Goal: Check status: Check status

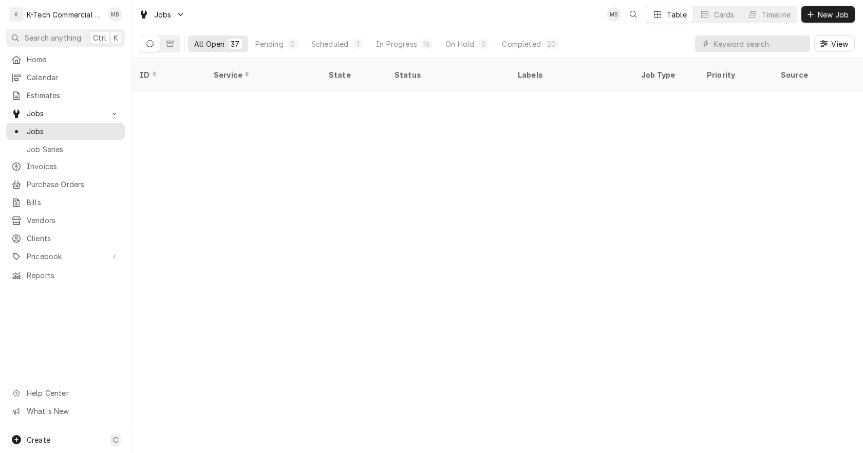
scroll to position [546, 0]
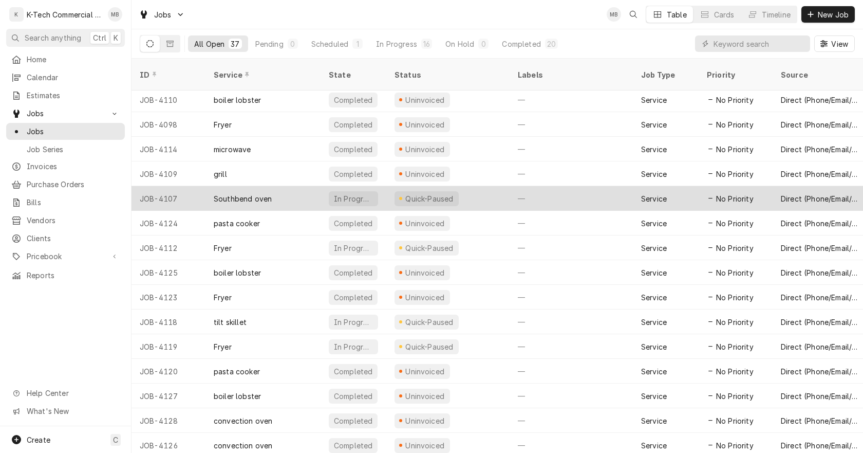
click at [499, 187] on div "Quick-Paused" at bounding box center [447, 198] width 123 height 25
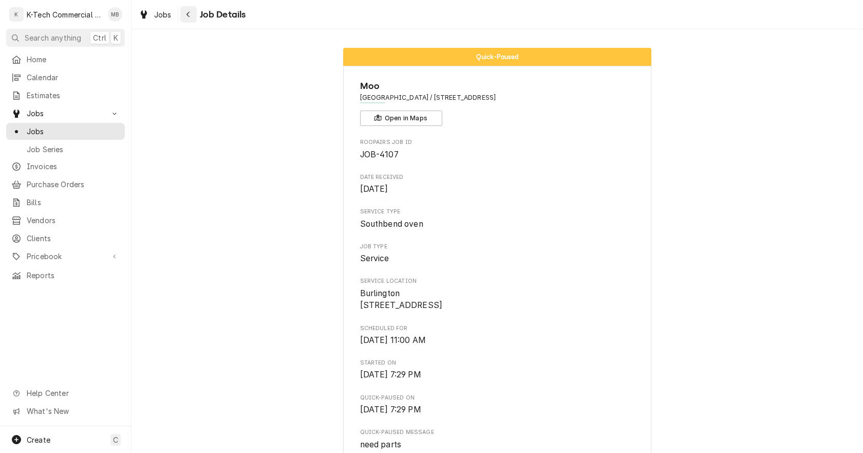
click at [186, 14] on icon "Navigate back" at bounding box center [187, 15] width 3 height 6
